Goal: Find specific page/section: Find specific page/section

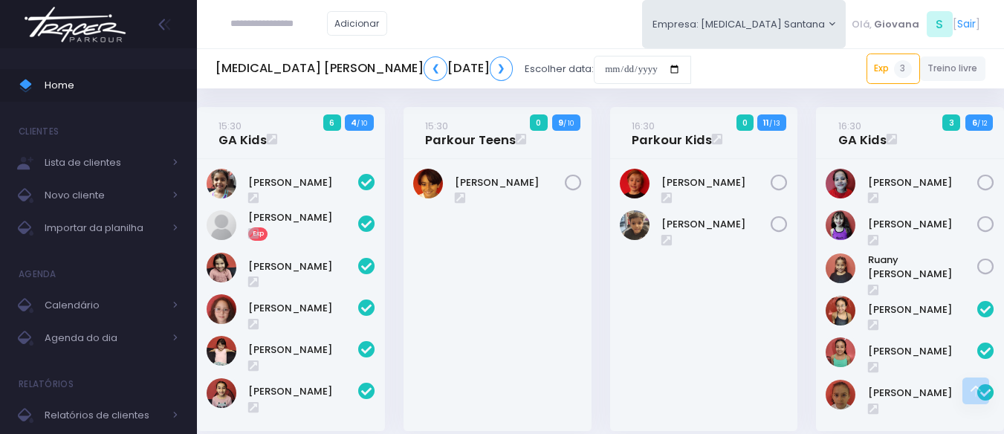
scroll to position [375, 0]
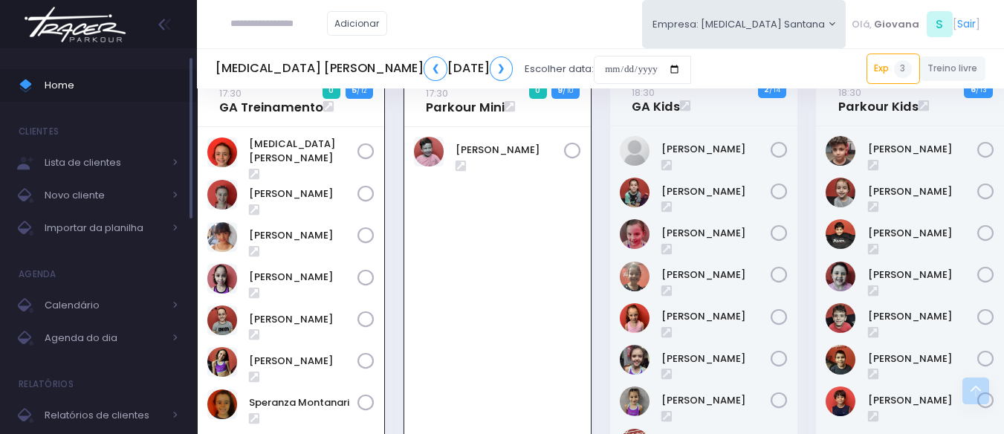
click at [73, 83] on span "Home" at bounding box center [112, 85] width 134 height 19
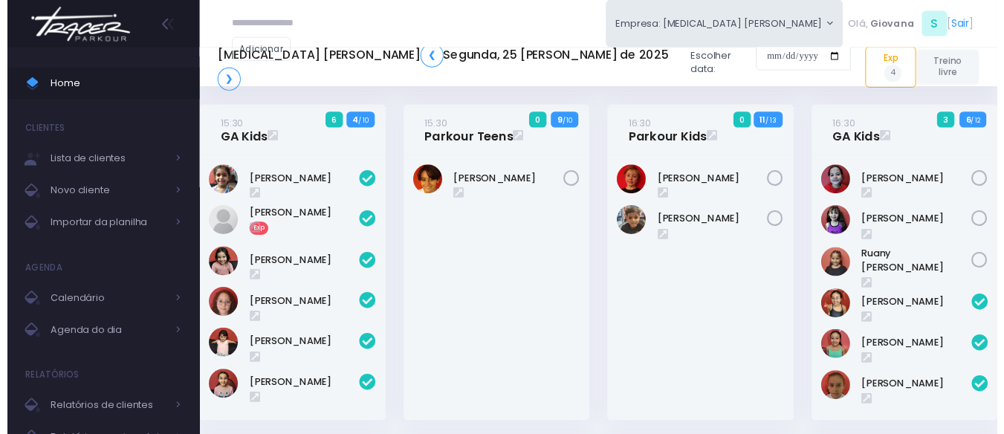
scroll to position [450, 0]
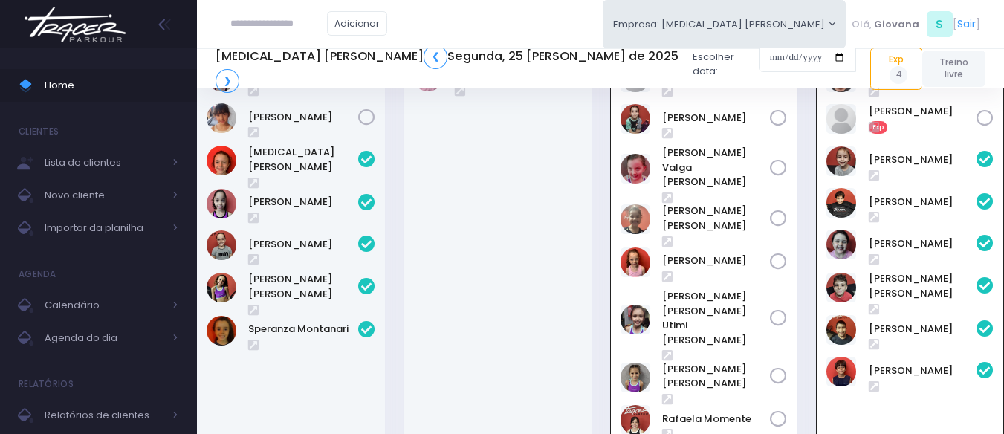
click at [257, 27] on input "text" at bounding box center [278, 24] width 97 height 28
paste input "**********"
click at [275, 25] on input "**********" at bounding box center [278, 24] width 97 height 28
click at [285, 55] on link "Nicole Pio" at bounding box center [301, 50] width 84 height 15
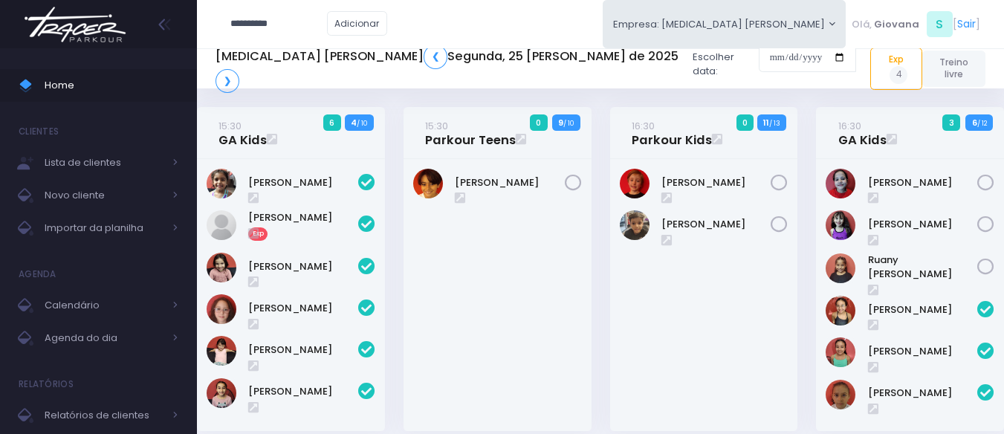
type input "**********"
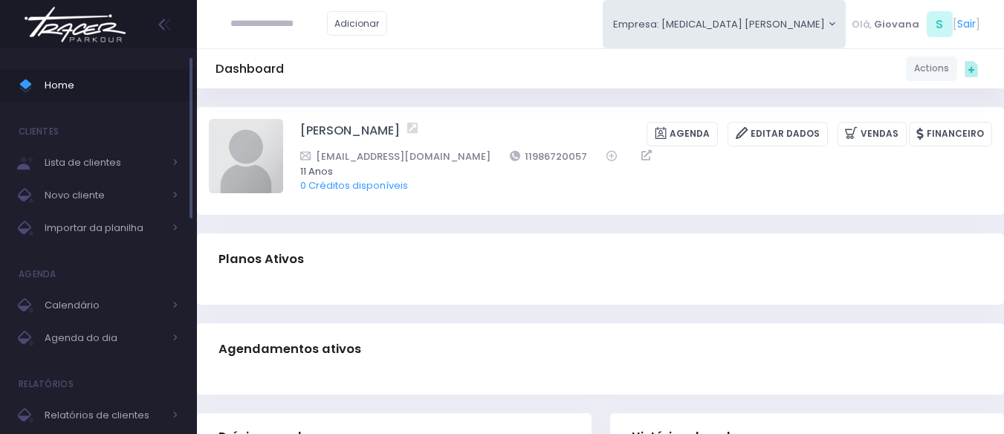
click at [126, 88] on span "Home" at bounding box center [112, 85] width 134 height 19
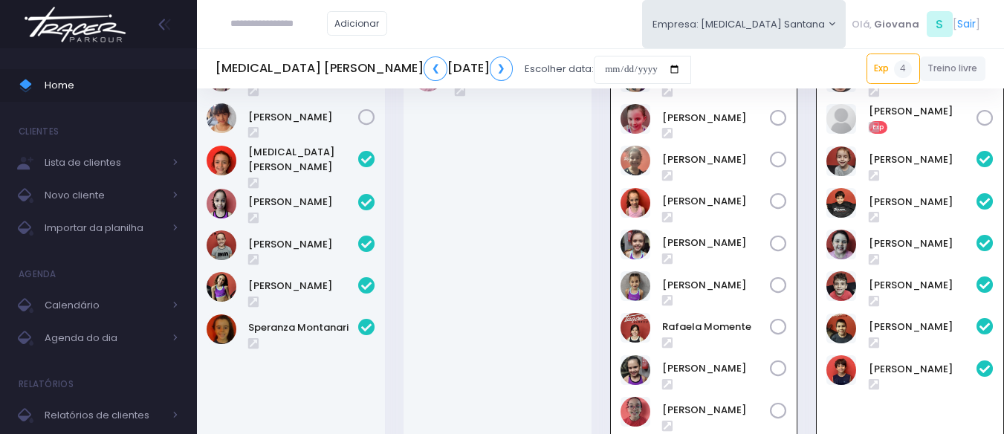
scroll to position [450, 0]
click at [91, 80] on span "Home" at bounding box center [112, 85] width 134 height 19
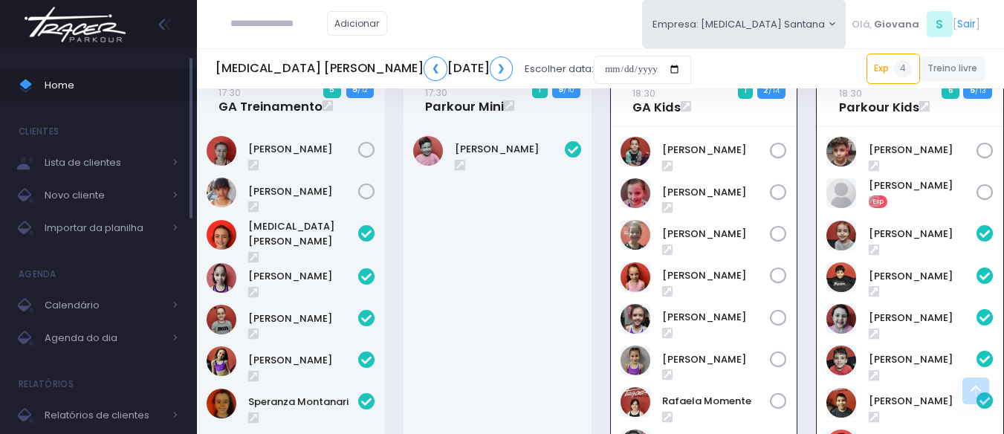
click at [97, 88] on span "Home" at bounding box center [112, 85] width 134 height 19
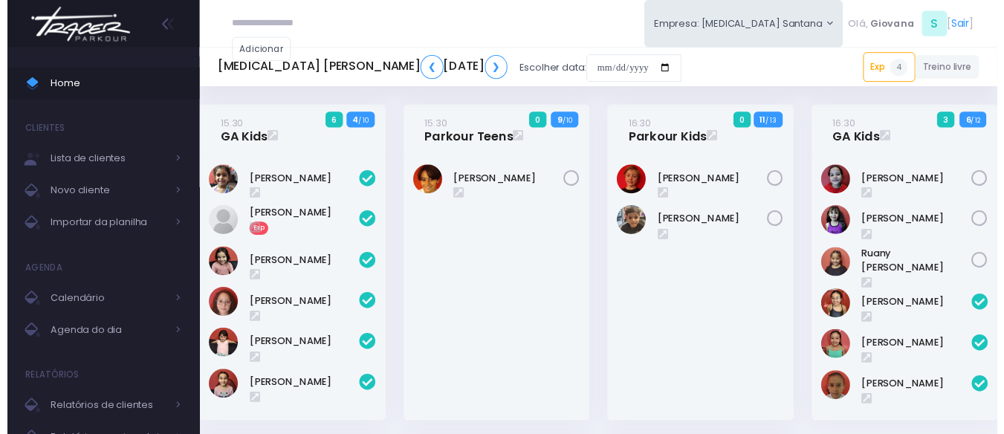
scroll to position [450, 0]
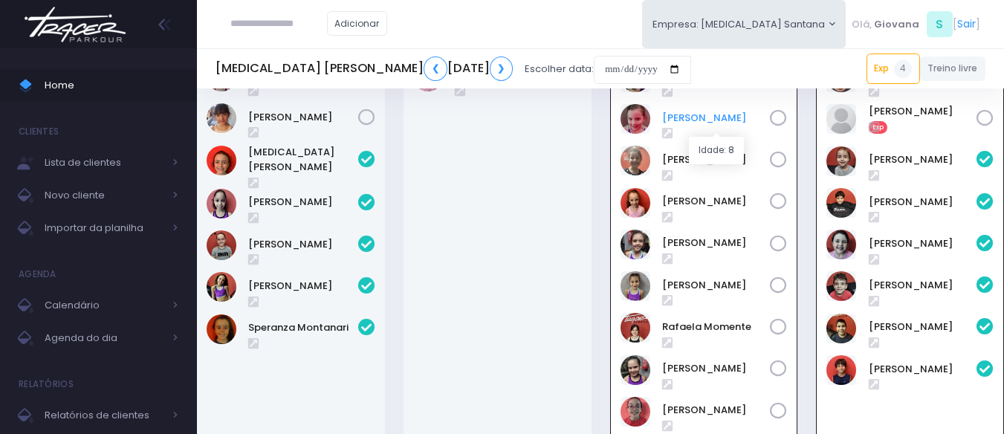
click at [678, 116] on link "[PERSON_NAME]" at bounding box center [716, 118] width 109 height 15
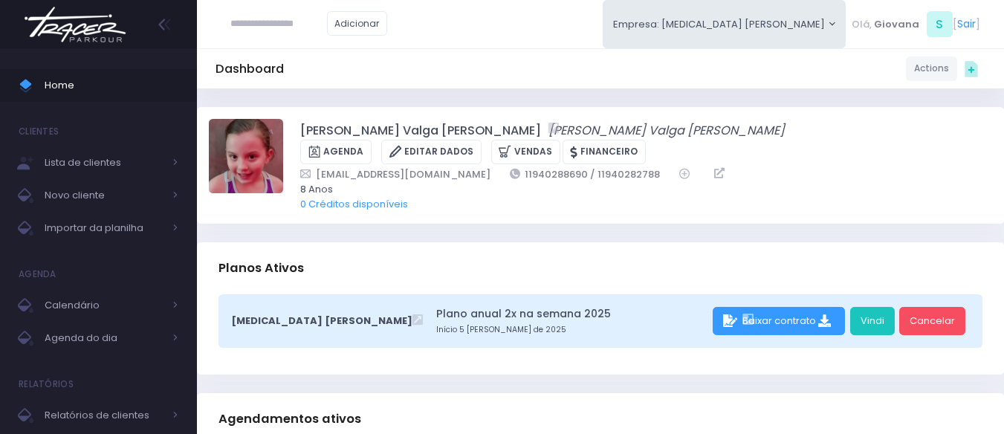
click at [549, 135] on icon "[PERSON_NAME]" at bounding box center [667, 130] width 236 height 17
click at [507, 149] on icon at bounding box center [507, 151] width 16 height 17
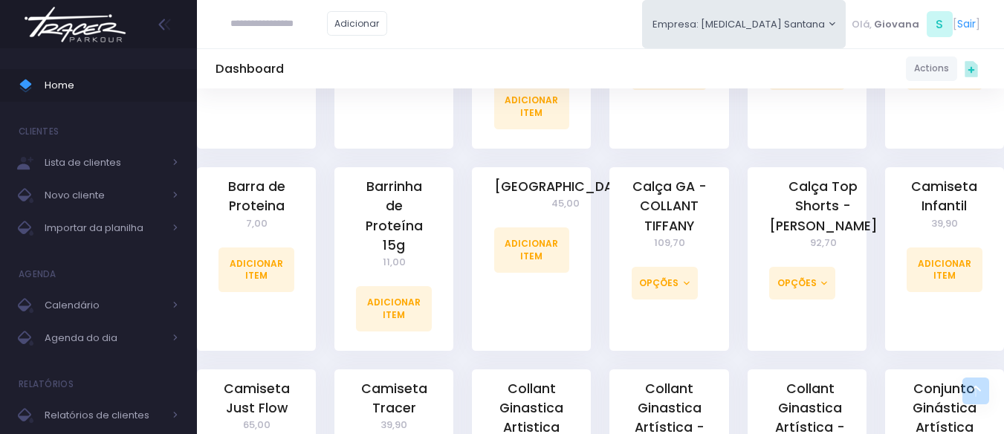
scroll to position [595, 0]
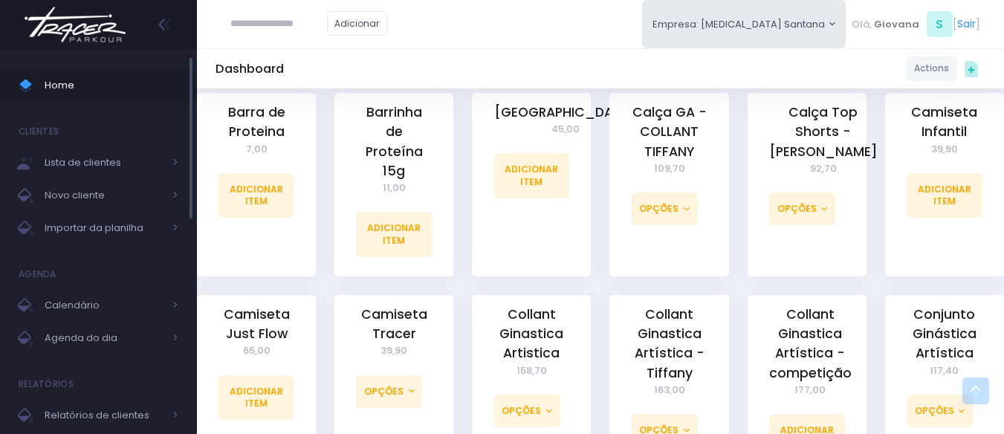
click at [50, 85] on span "Home" at bounding box center [112, 85] width 134 height 19
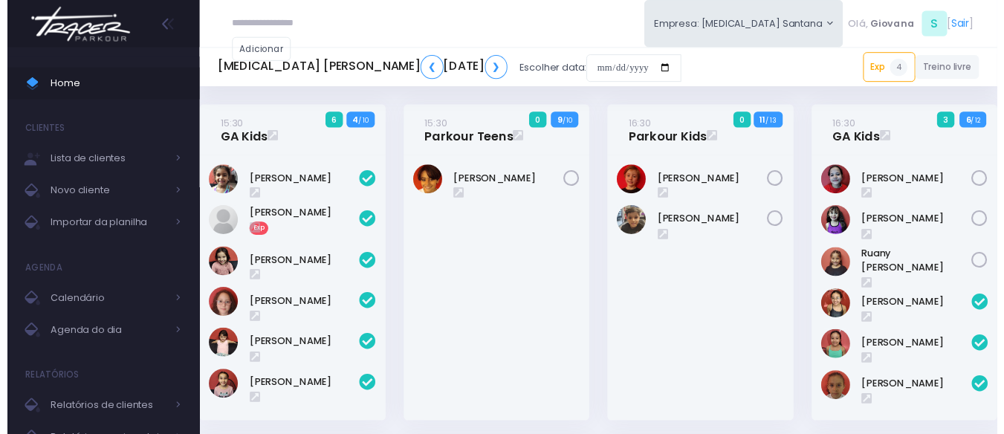
scroll to position [1051, 0]
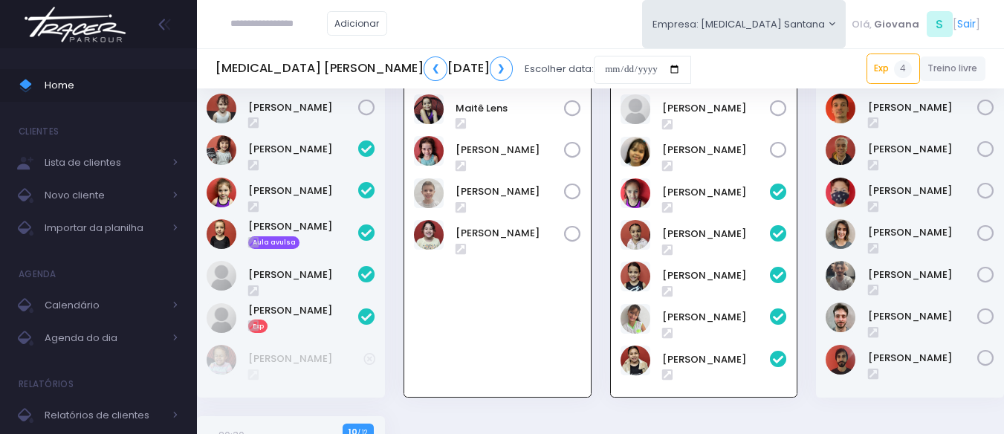
click at [601, 392] on div "19:30 GA Kids 5 4 / 12 Exp" at bounding box center [704, 203] width 207 height 426
drag, startPoint x: 600, startPoint y: 393, endPoint x: 393, endPoint y: 219, distance: 270.1
click at [393, 219] on div "18:30 GA Mini 5 3 / 10" at bounding box center [291, 203] width 207 height 426
click at [90, 96] on link "Home" at bounding box center [98, 85] width 197 height 33
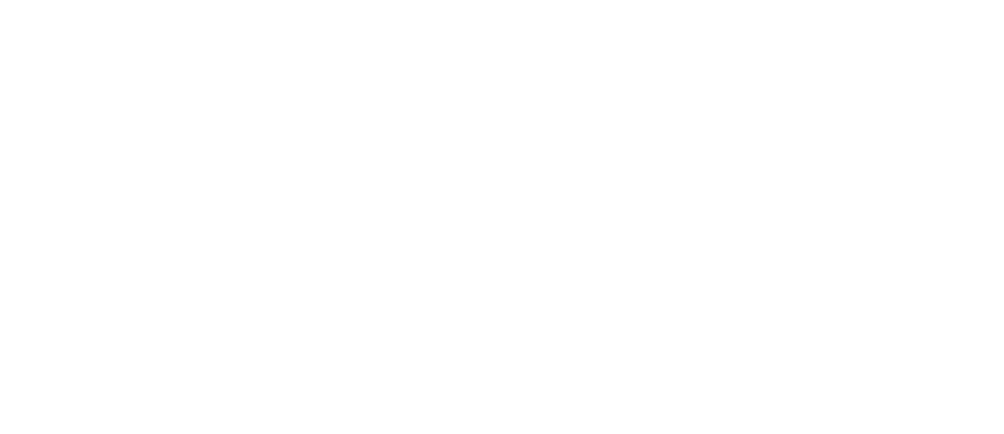
scroll to position [1051, 0]
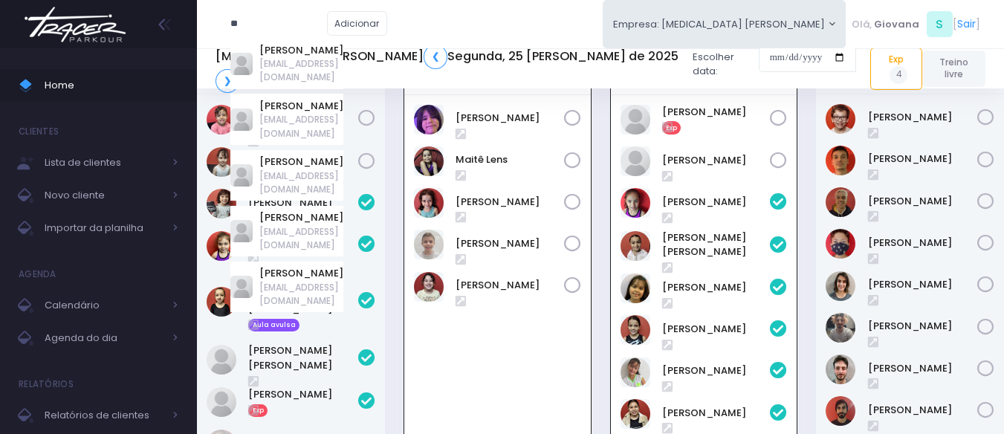
type input "**"
click at [482, 323] on div "[PERSON_NAME]" at bounding box center [497, 287] width 187 height 385
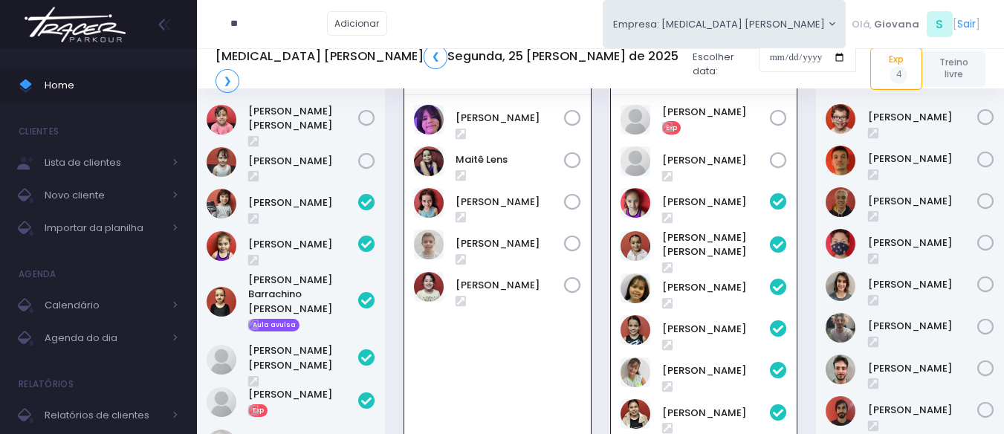
scroll to position [977, 0]
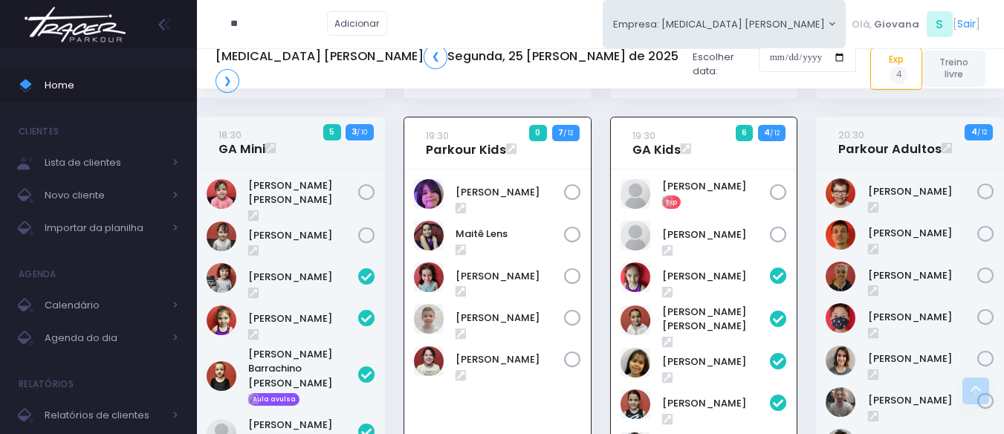
click at [578, 356] on div "Antônio Frare" at bounding box center [497, 361] width 187 height 385
click at [504, 185] on link "Antônio Frare" at bounding box center [510, 192] width 109 height 15
